Goal: Task Accomplishment & Management: Complete application form

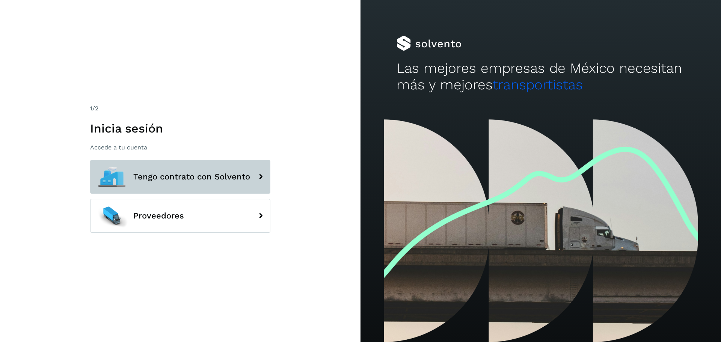
click at [152, 179] on span "Tengo contrato con Solvento" at bounding box center [191, 176] width 117 height 9
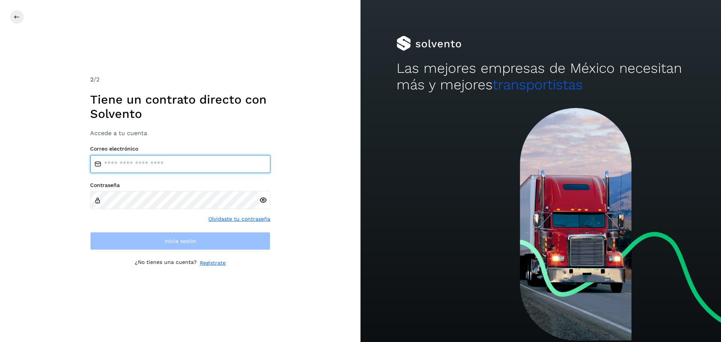
click at [150, 167] on input "email" at bounding box center [180, 164] width 180 height 18
type input "**********"
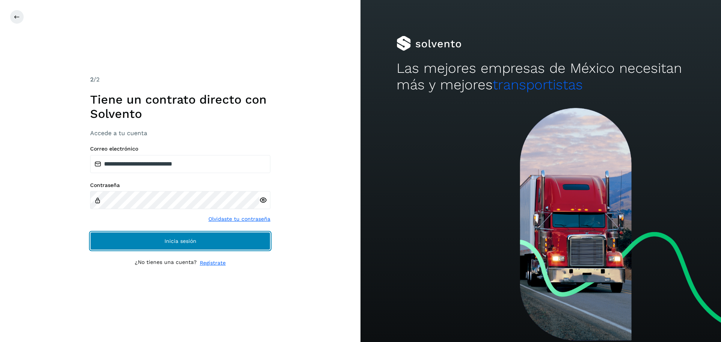
click at [205, 247] on button "Inicia sesión" at bounding box center [180, 241] width 180 height 18
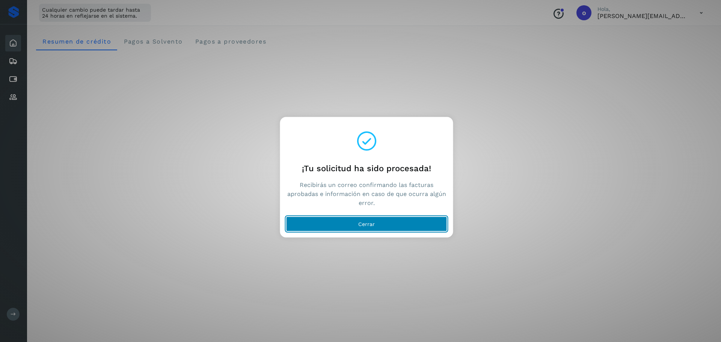
click at [332, 243] on div "¡Tu solicitud ha sido procesada! Recibirás un correo confirmando las facturas a…" at bounding box center [360, 171] width 721 height 342
click at [320, 228] on button "Cerrar" at bounding box center [366, 223] width 161 height 15
